Goal: Task Accomplishment & Management: Use online tool/utility

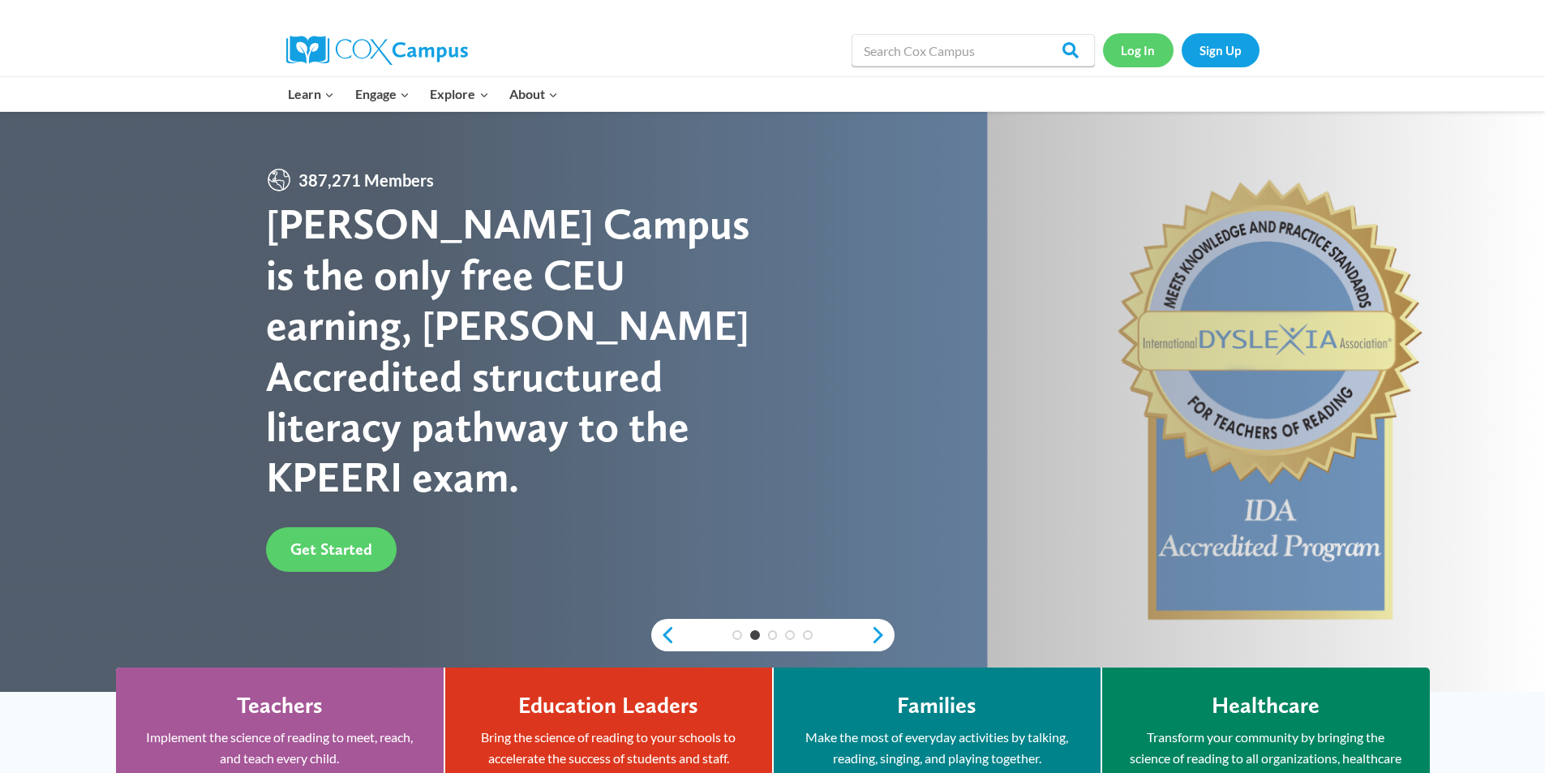
click at [1142, 51] on link "Log In" at bounding box center [1138, 49] width 71 height 33
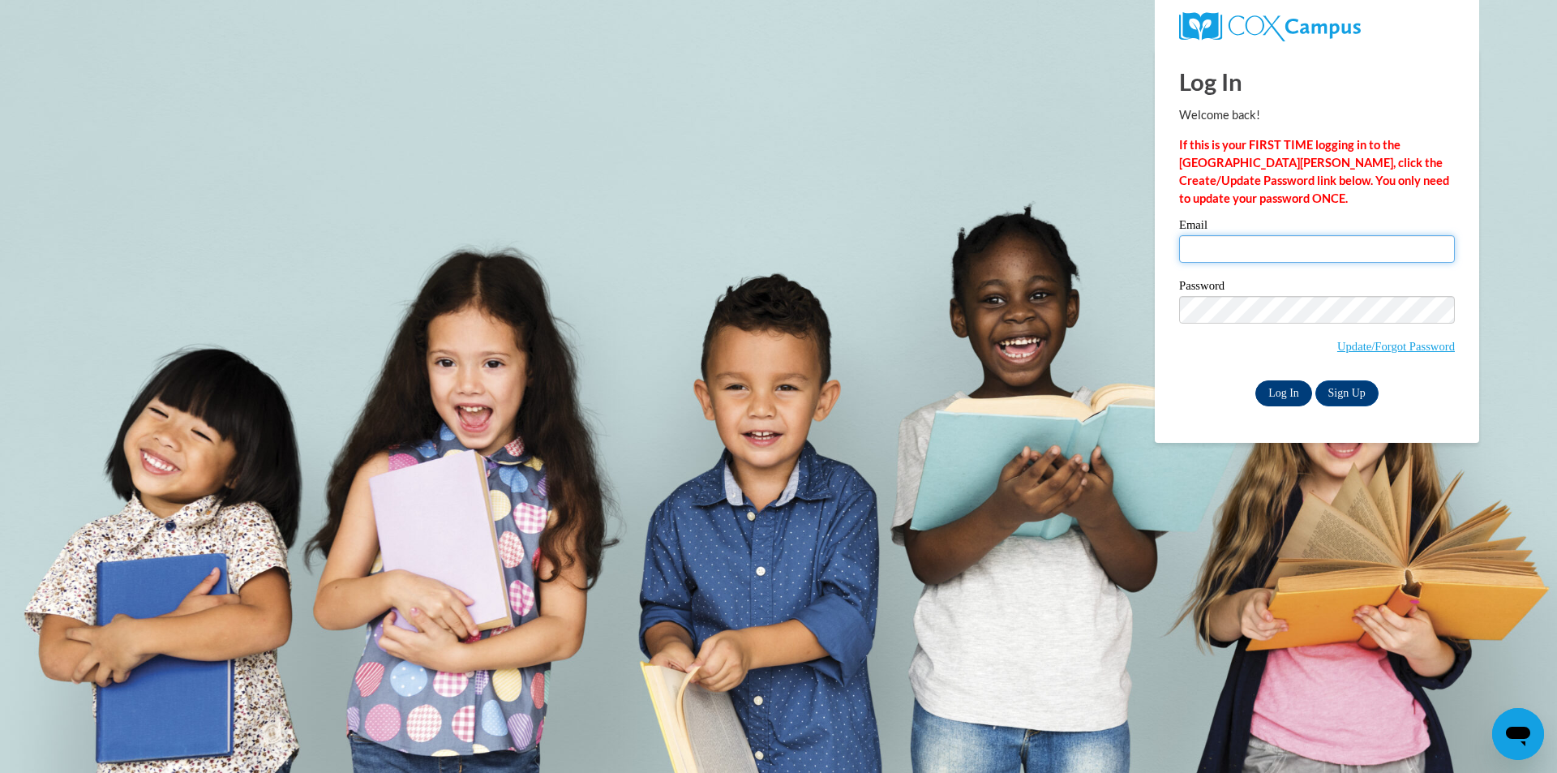
type input "mattsfitgirl@gmail.com"
click at [1276, 400] on input "Log In" at bounding box center [1283, 393] width 57 height 26
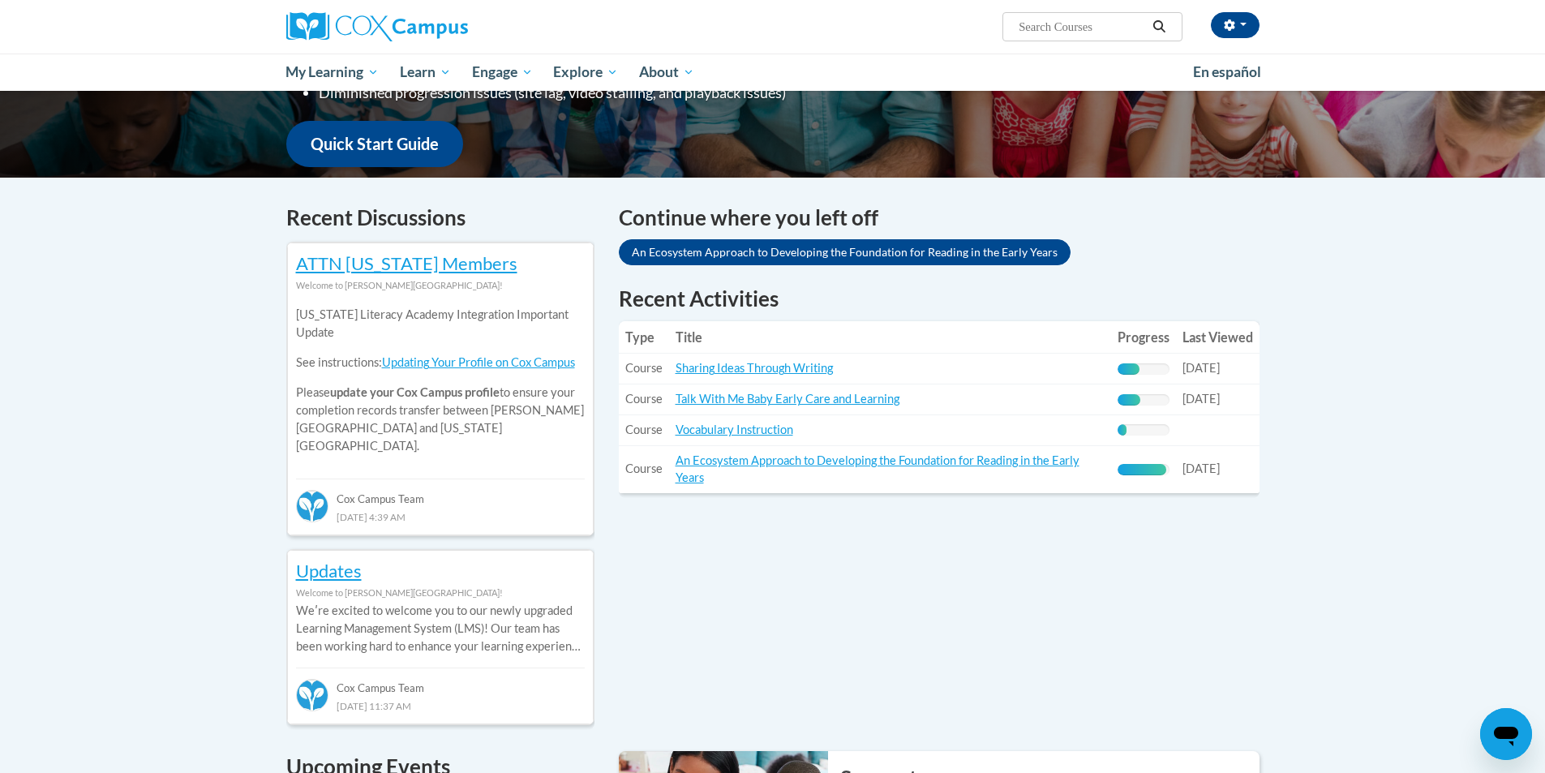
scroll to position [405, 0]
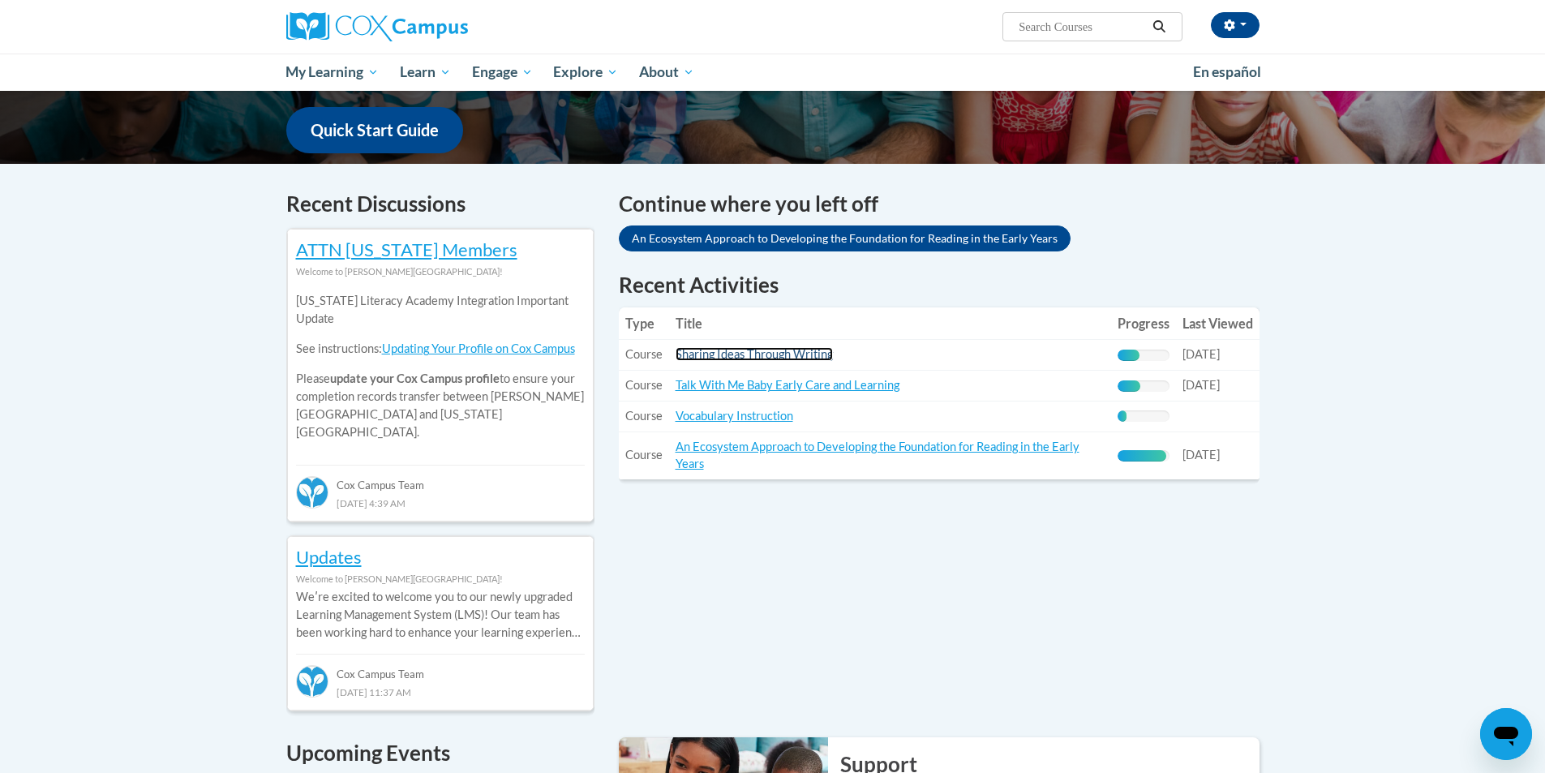
click at [730, 358] on link "Sharing Ideas Through Writing" at bounding box center [753, 354] width 157 height 14
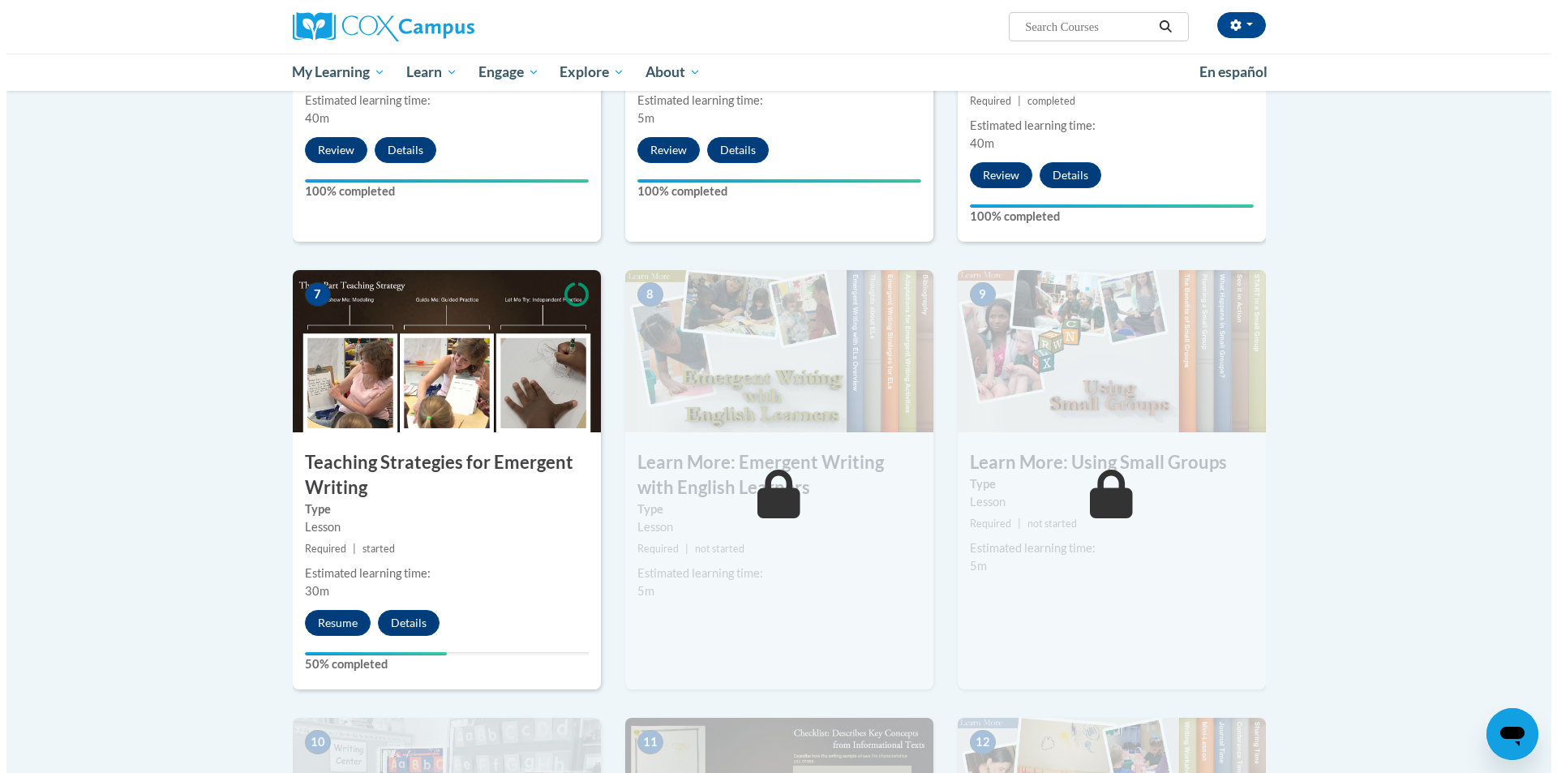
scroll to position [1054, 0]
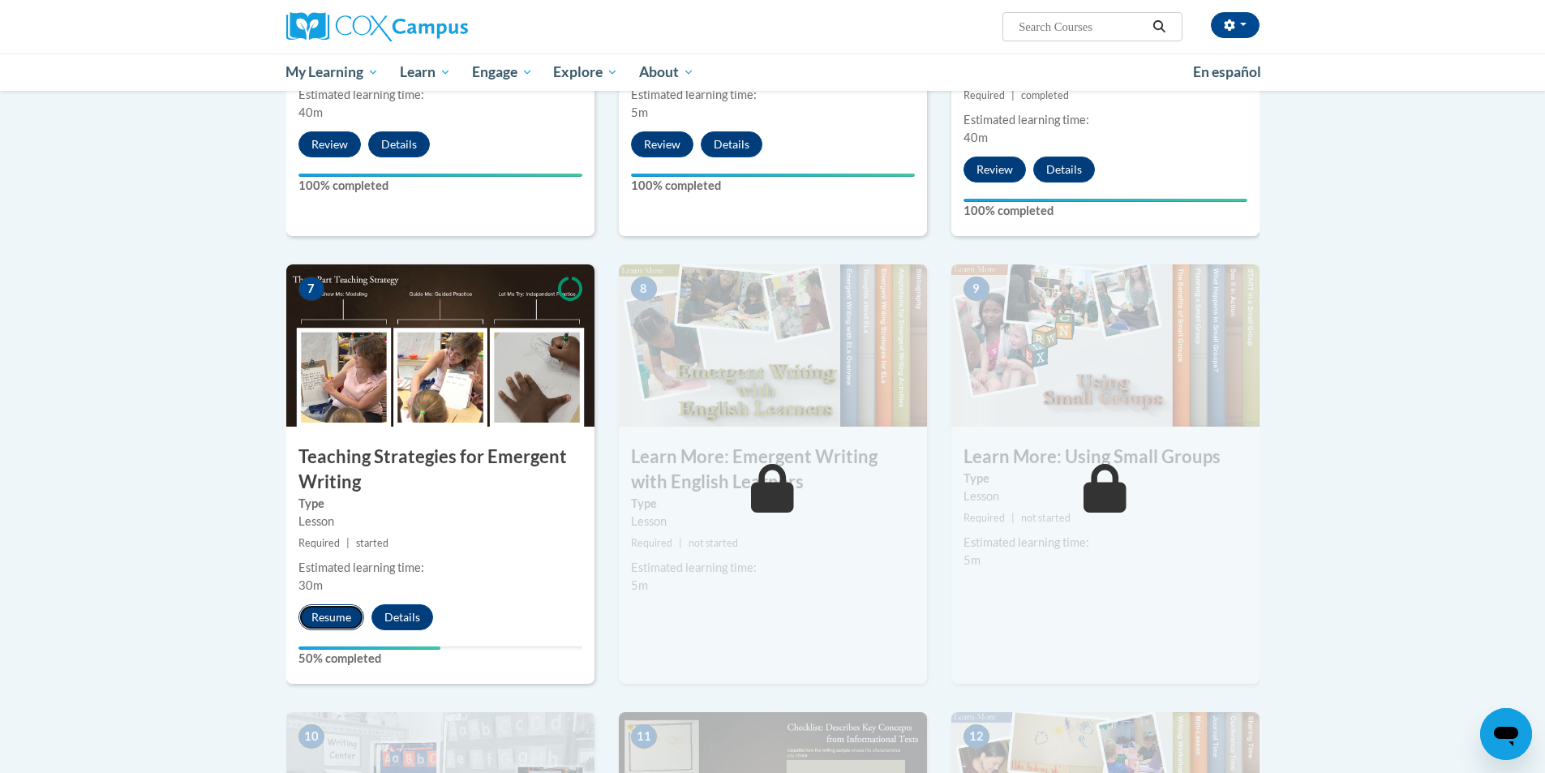
click at [335, 604] on button "Resume" at bounding box center [331, 617] width 66 height 26
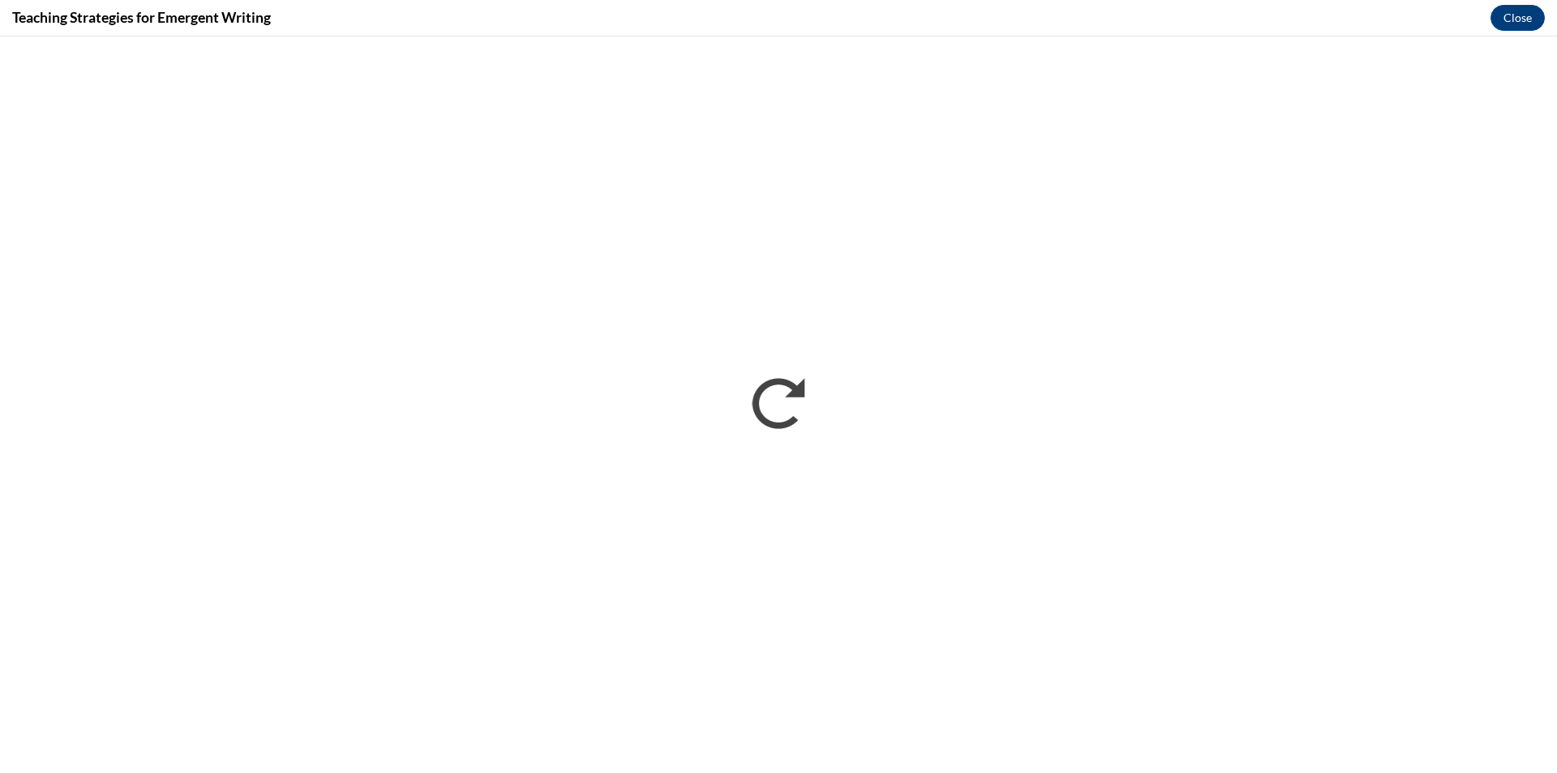
scroll to position [0, 0]
